Goal: Find specific page/section: Find specific page/section

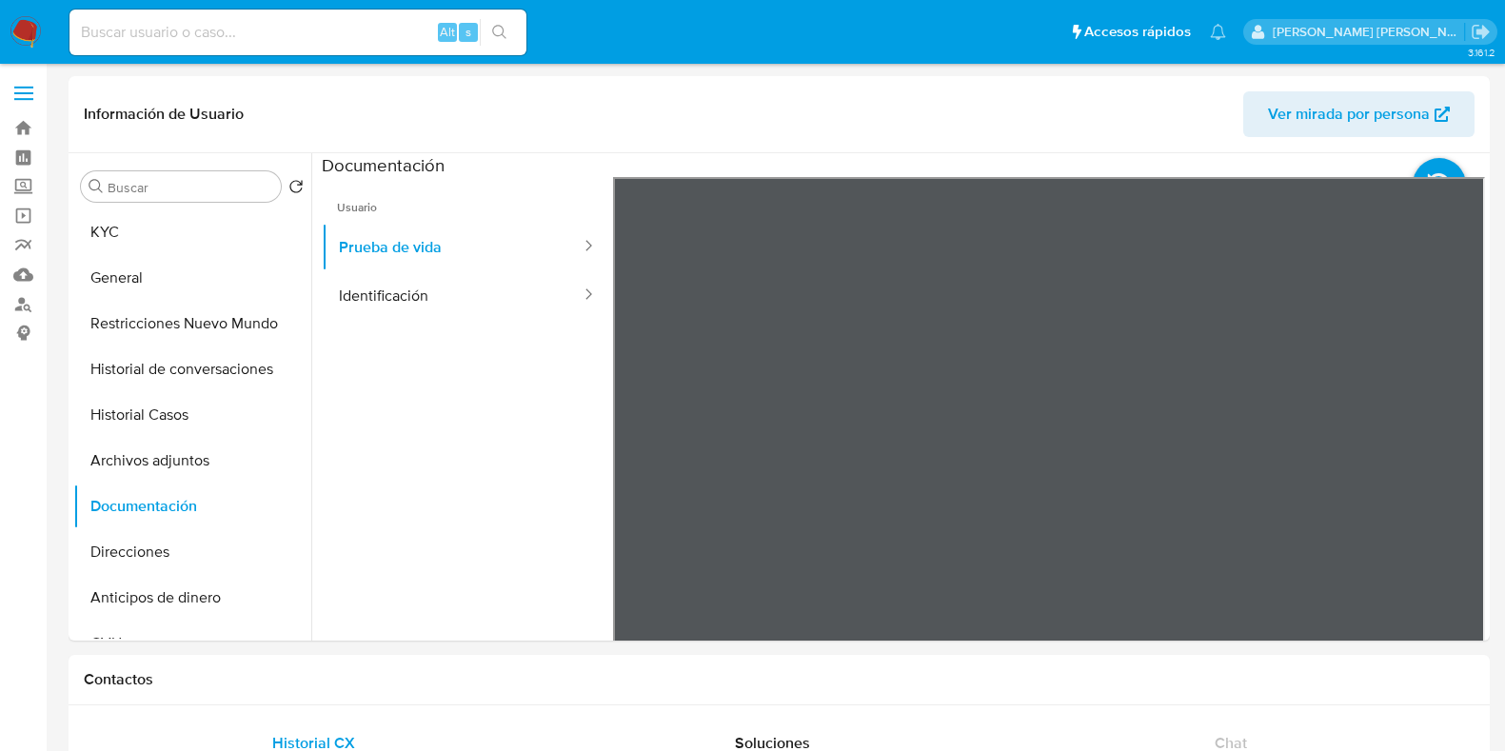
select select "10"
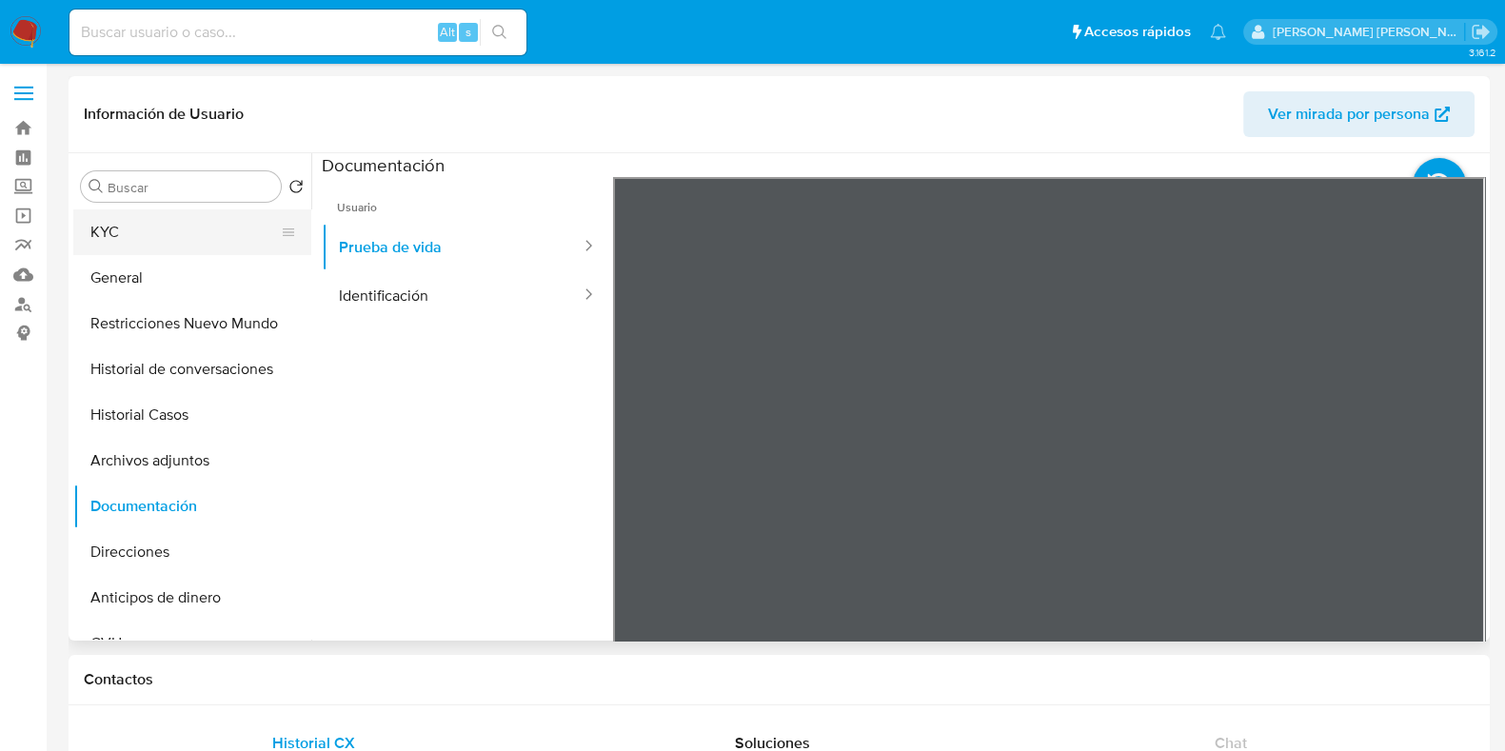
click at [186, 252] on button "KYC" at bounding box center [184, 232] width 223 height 46
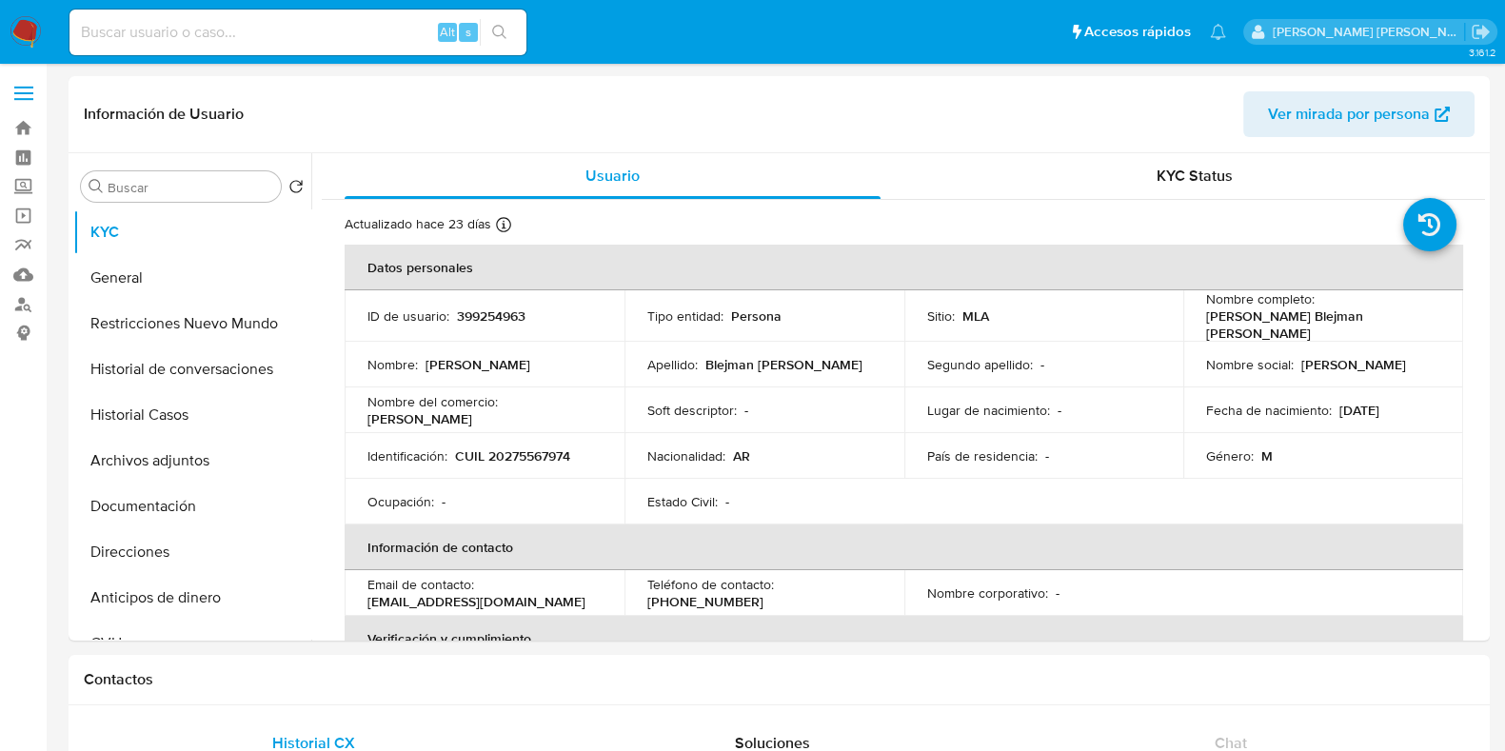
click at [142, 15] on div "Alt s" at bounding box center [298, 33] width 457 height 46
click at [138, 24] on input at bounding box center [298, 32] width 457 height 25
paste input "24219241"
type input "24219241"
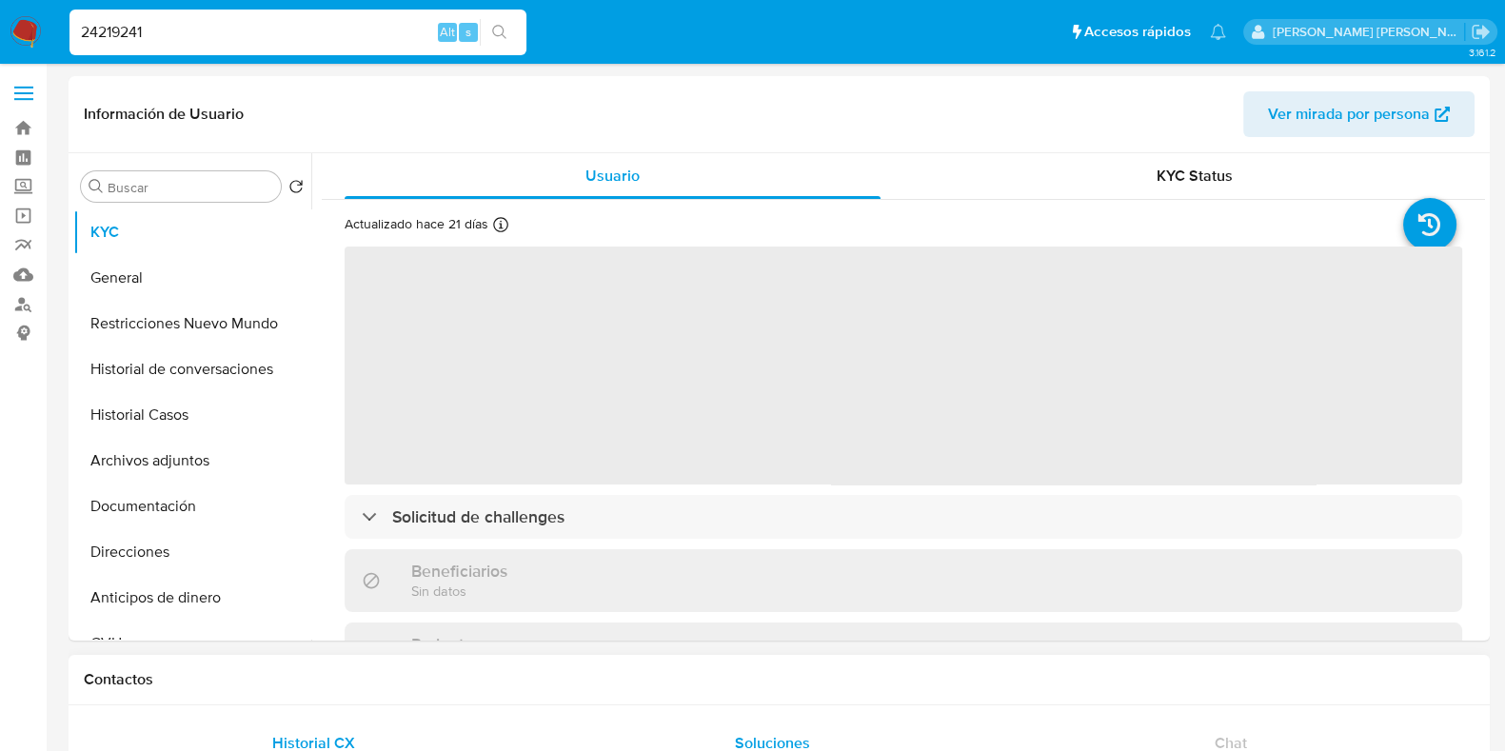
select select "10"
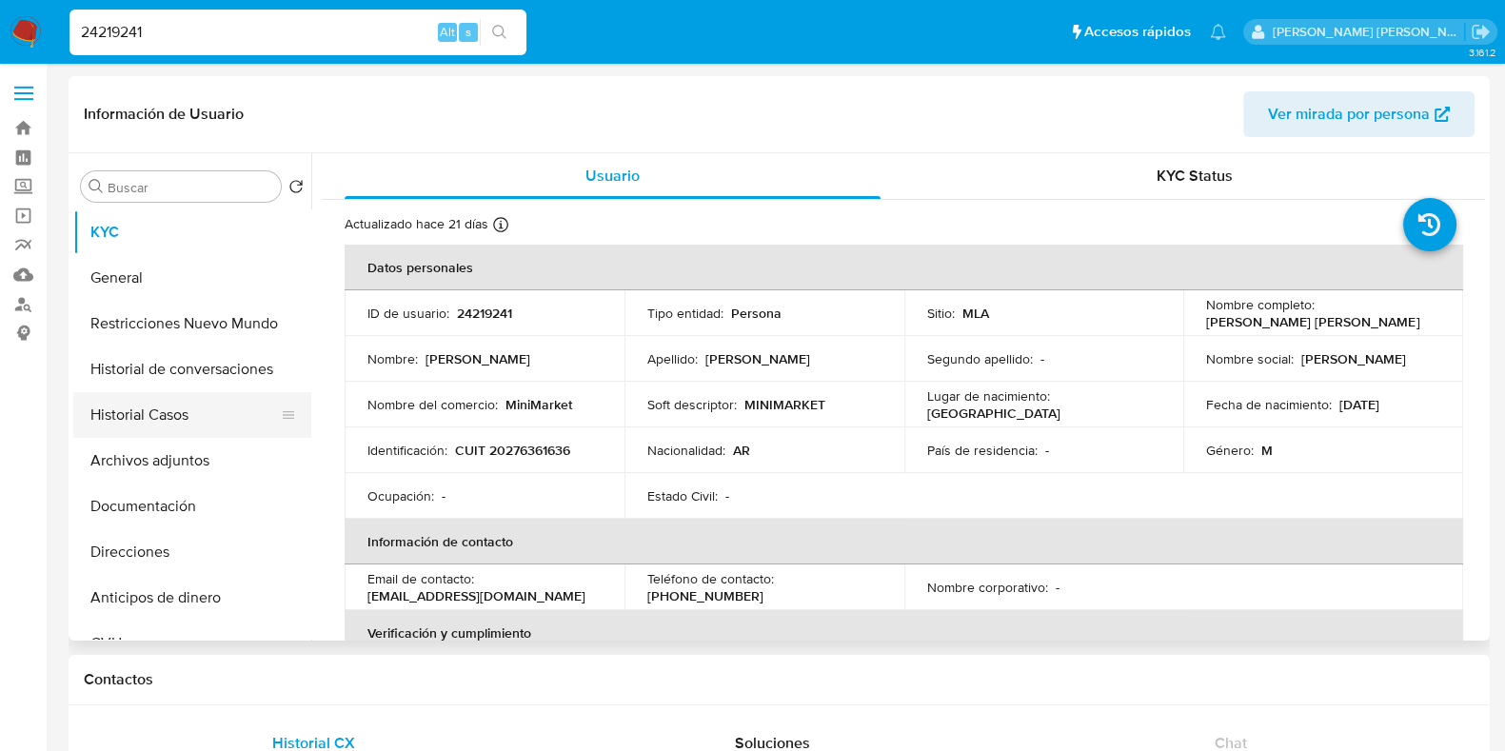
click at [190, 415] on button "Historial Casos" at bounding box center [184, 415] width 223 height 46
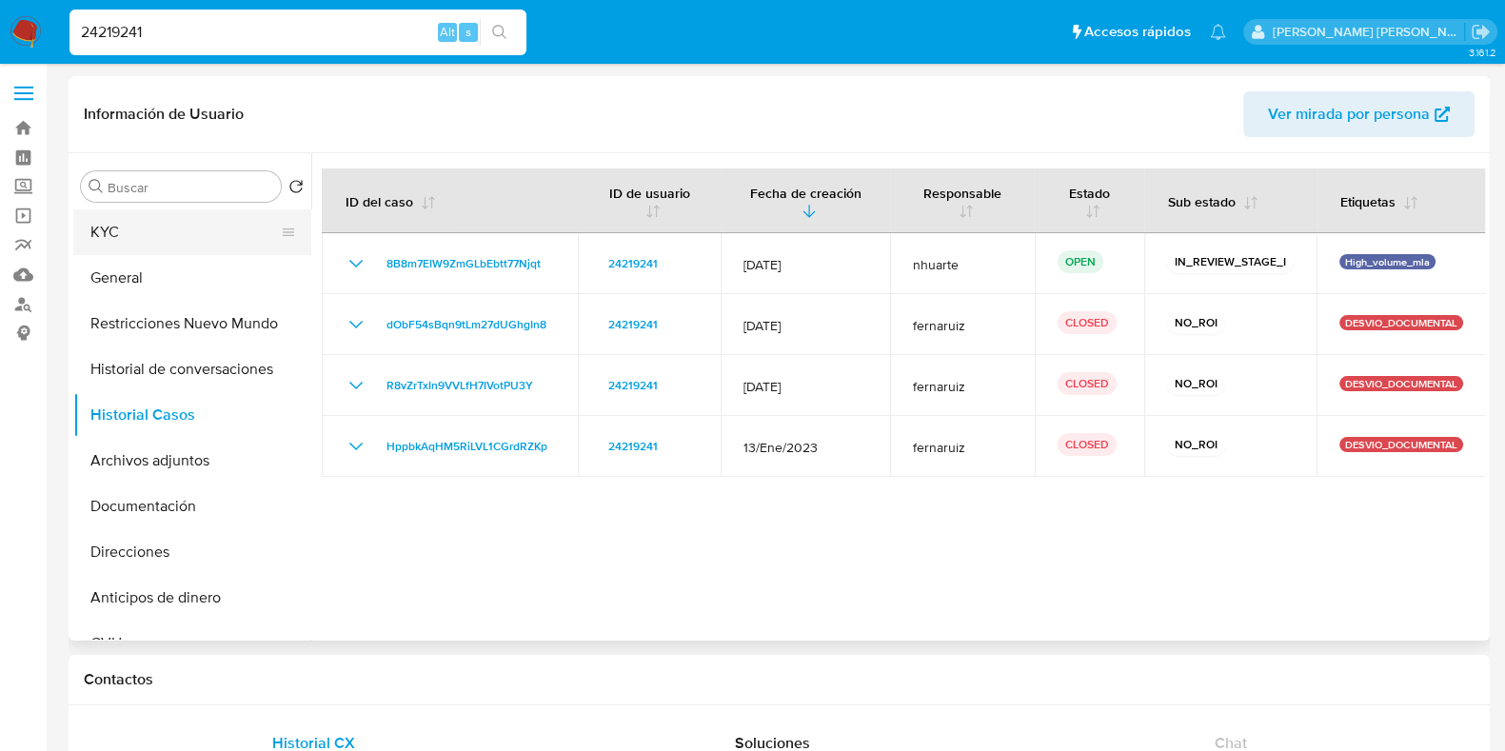
click at [199, 234] on button "KYC" at bounding box center [184, 232] width 223 height 46
